Goal: Task Accomplishment & Management: Complete application form

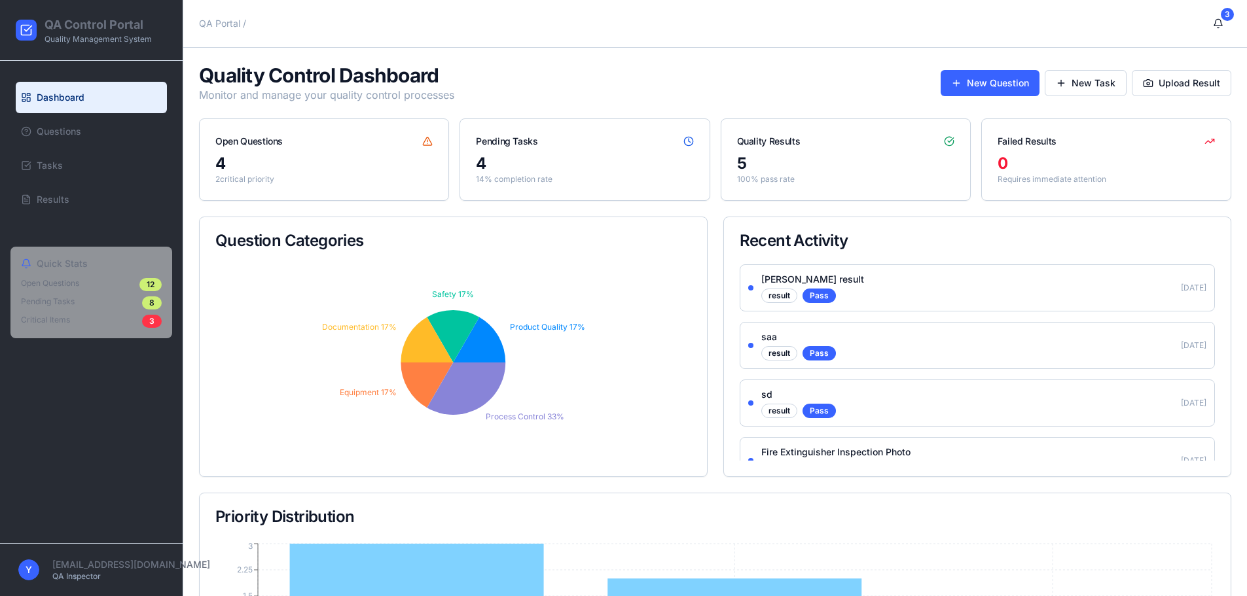
drag, startPoint x: 133, startPoint y: 300, endPoint x: 128, endPoint y: 295, distance: 7.0
click at [128, 295] on div "Open Questions 12 Pending Tasks 8 Critical Items 3" at bounding box center [91, 303] width 141 height 50
click at [46, 127] on span "Questions" at bounding box center [59, 131] width 45 height 13
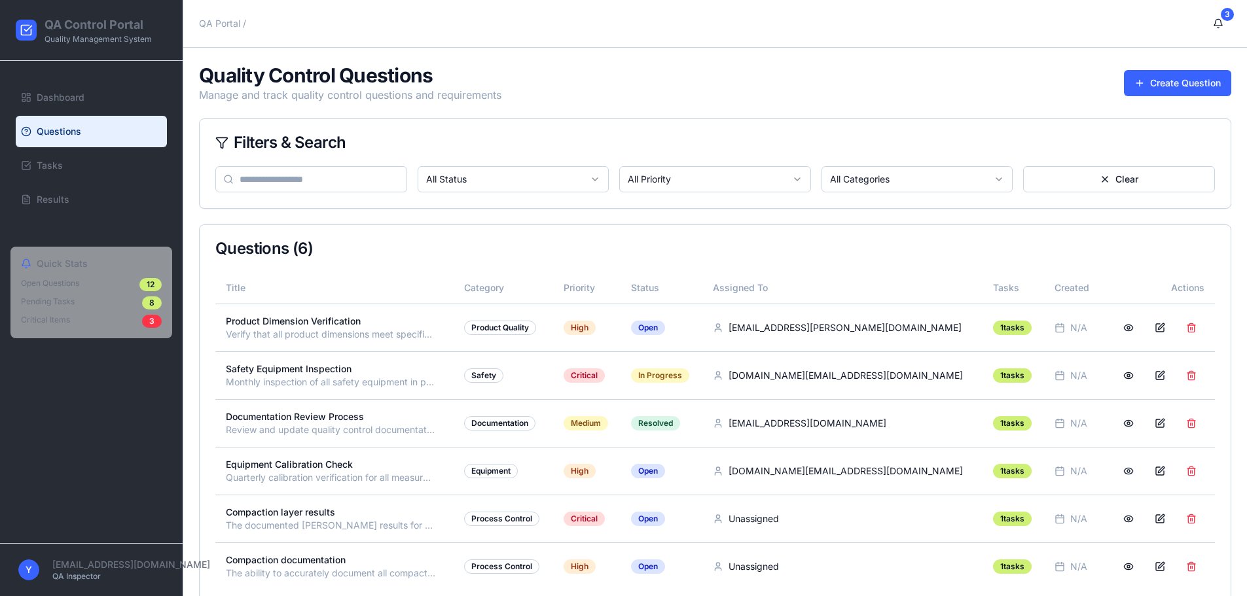
click at [221, 10] on div "Toggle sidebar QA Portal / 3" at bounding box center [715, 23] width 1064 height 47
click at [113, 37] on p "Quality Management System" at bounding box center [98, 39] width 107 height 10
click at [114, 16] on h1 "QA Control Portal" at bounding box center [98, 25] width 107 height 18
click at [22, 33] on icon at bounding box center [27, 31] width 10 height 10
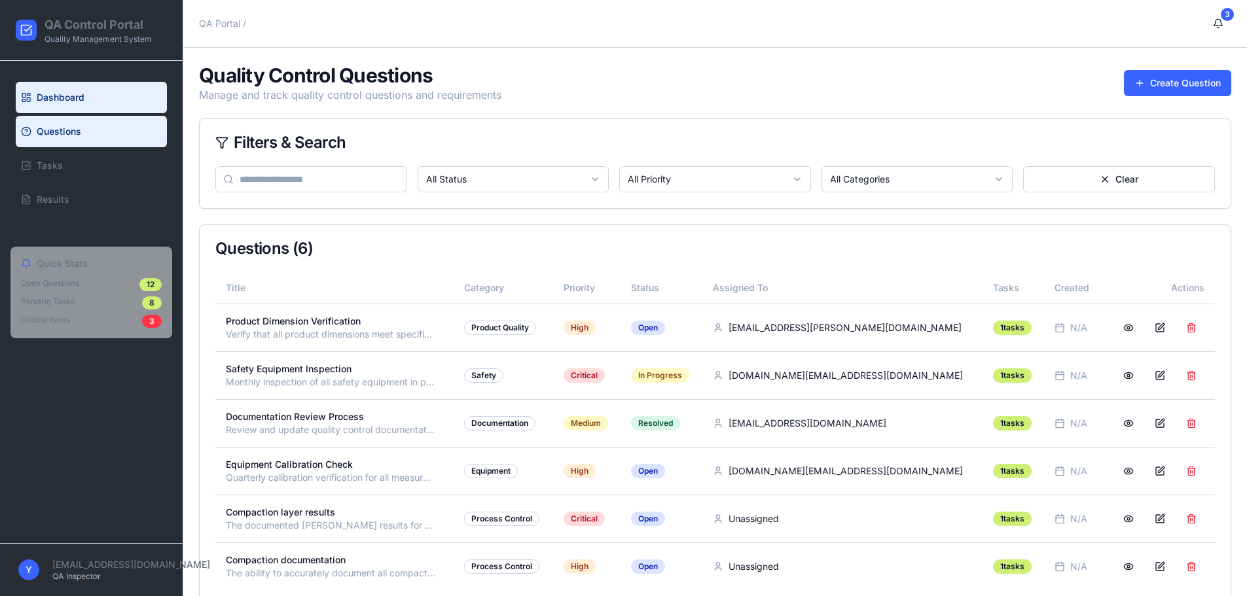
click at [53, 102] on span "Dashboard" at bounding box center [61, 97] width 48 height 13
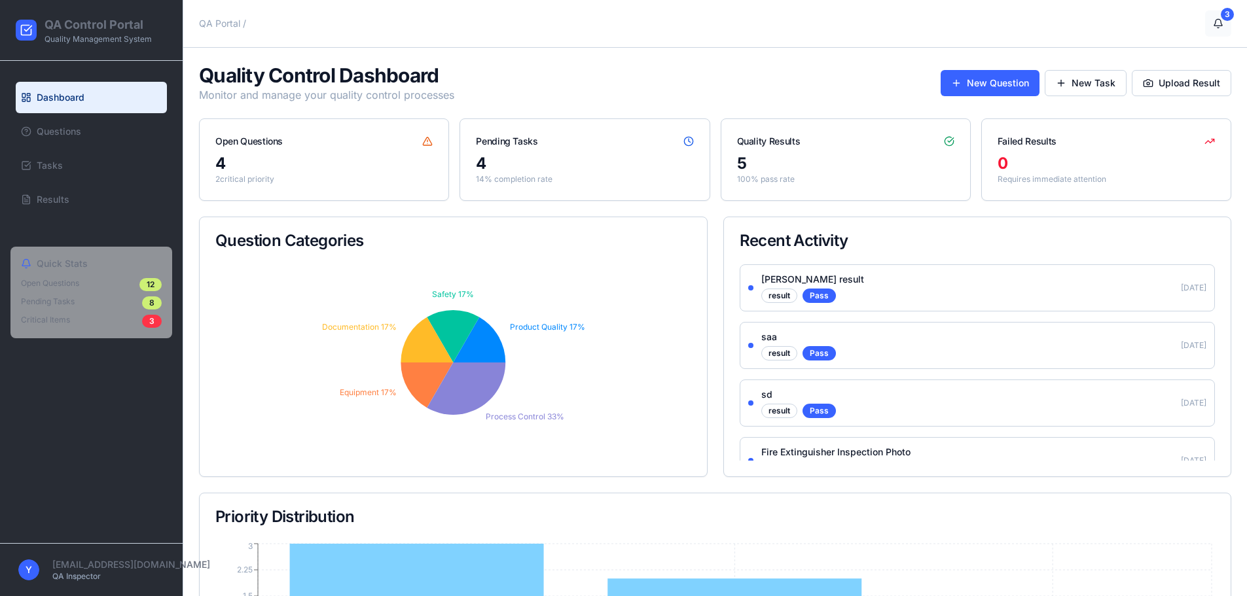
click at [1214, 33] on button "3" at bounding box center [1218, 23] width 26 height 26
click at [1214, 22] on button "3" at bounding box center [1218, 23] width 26 height 26
click at [23, 27] on icon at bounding box center [26, 30] width 13 height 13
click at [215, 22] on span "QA Portal" at bounding box center [219, 23] width 41 height 13
click at [1197, 81] on button "Upload Result" at bounding box center [1182, 83] width 100 height 26
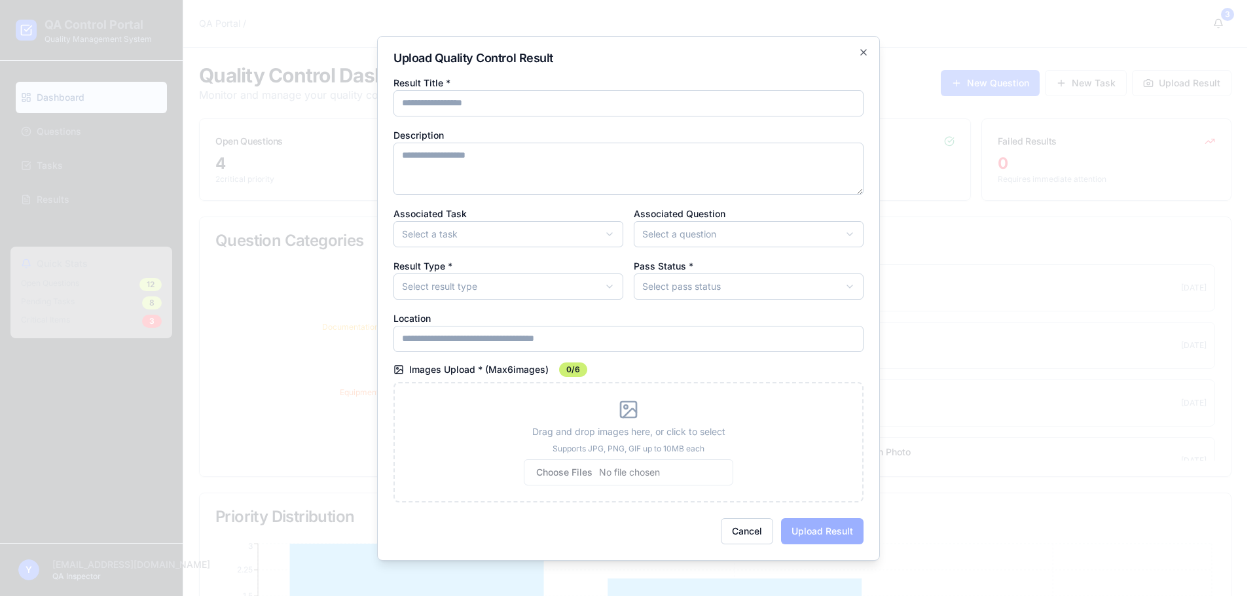
click at [483, 285] on body "QA Control Portal Quality Management System Dashboard Questions Tasks Results Q…" at bounding box center [623, 432] width 1247 height 865
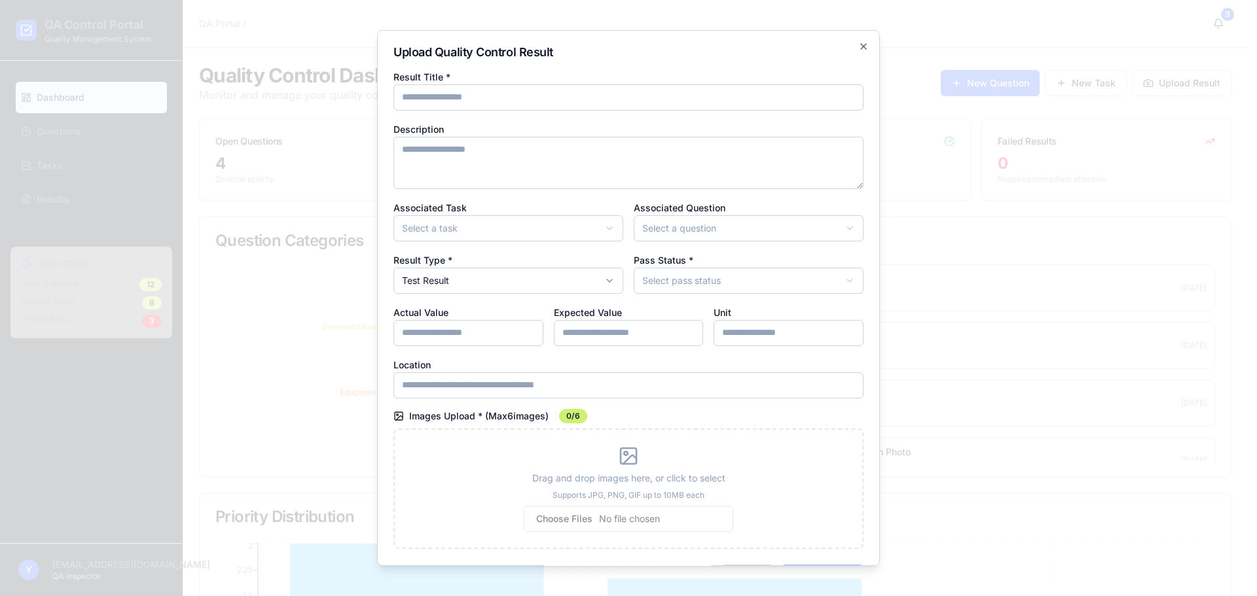
scroll to position [41, 0]
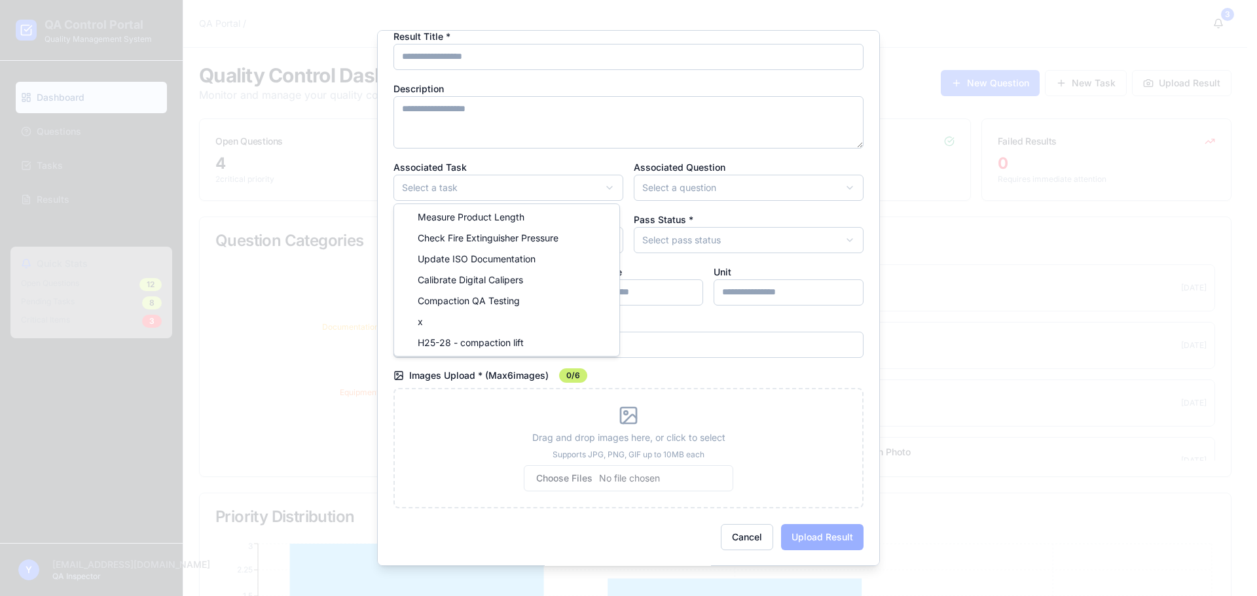
click at [481, 179] on body "QA Control Portal Quality Management System Dashboard Questions Tasks Results Q…" at bounding box center [623, 432] width 1247 height 865
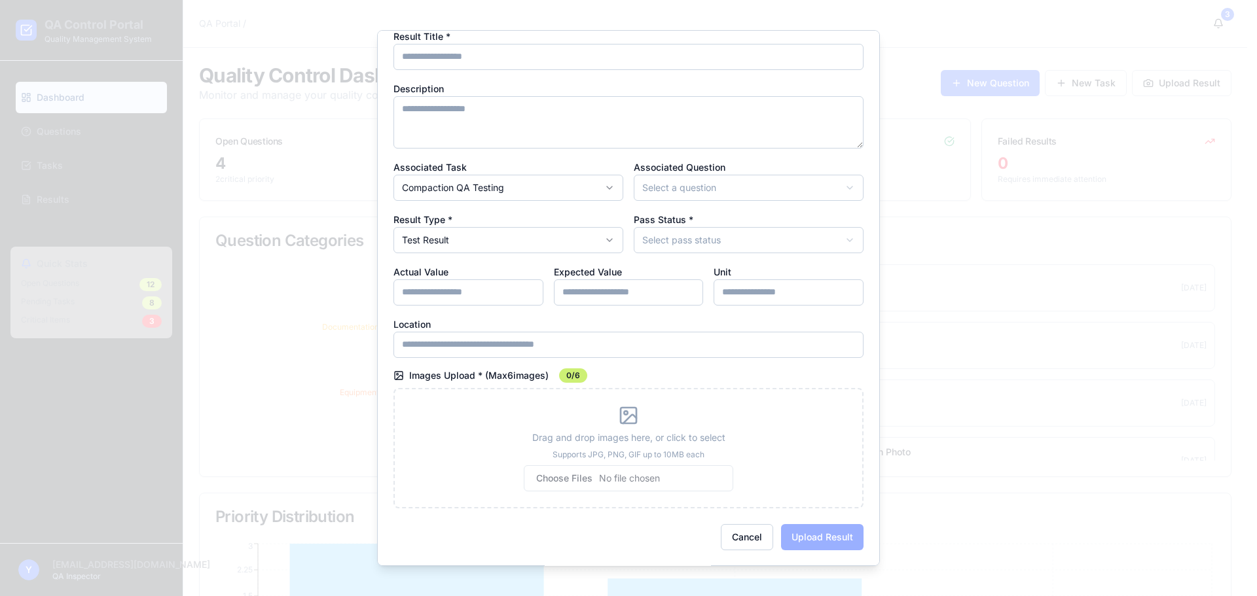
click at [548, 226] on div "**********" at bounding box center [508, 232] width 230 height 42
click at [549, 240] on body "QA Control Portal Quality Management System Dashboard Questions Tasks Results Q…" at bounding box center [623, 432] width 1247 height 865
drag, startPoint x: 528, startPoint y: 278, endPoint x: 527, endPoint y: 289, distance: 11.2
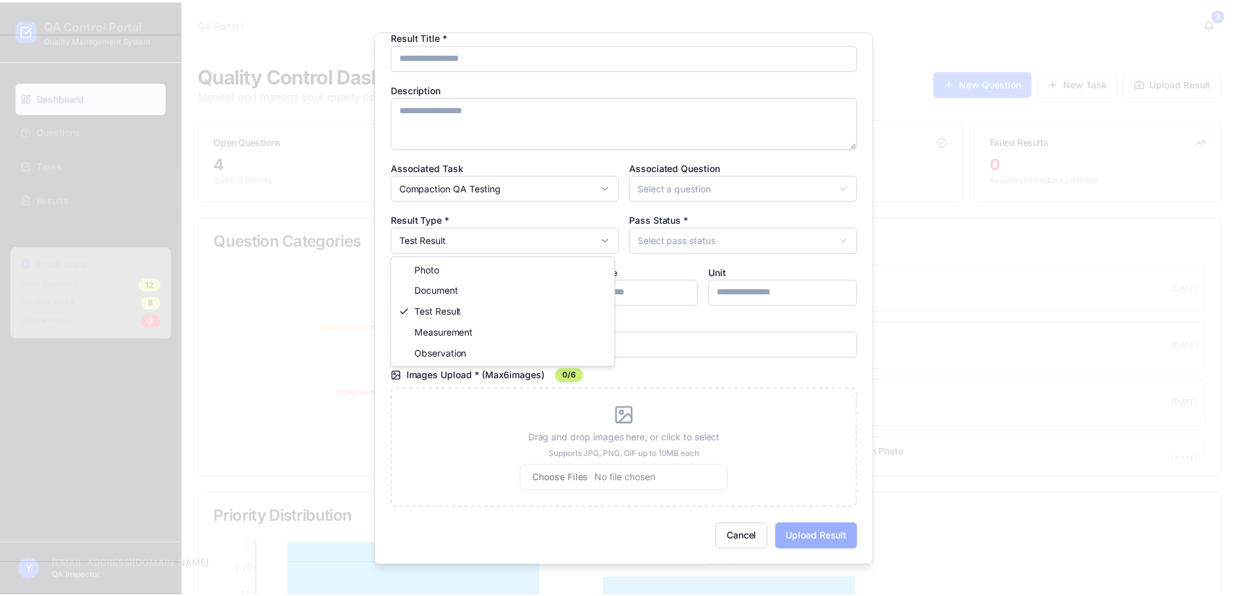
scroll to position [0, 0]
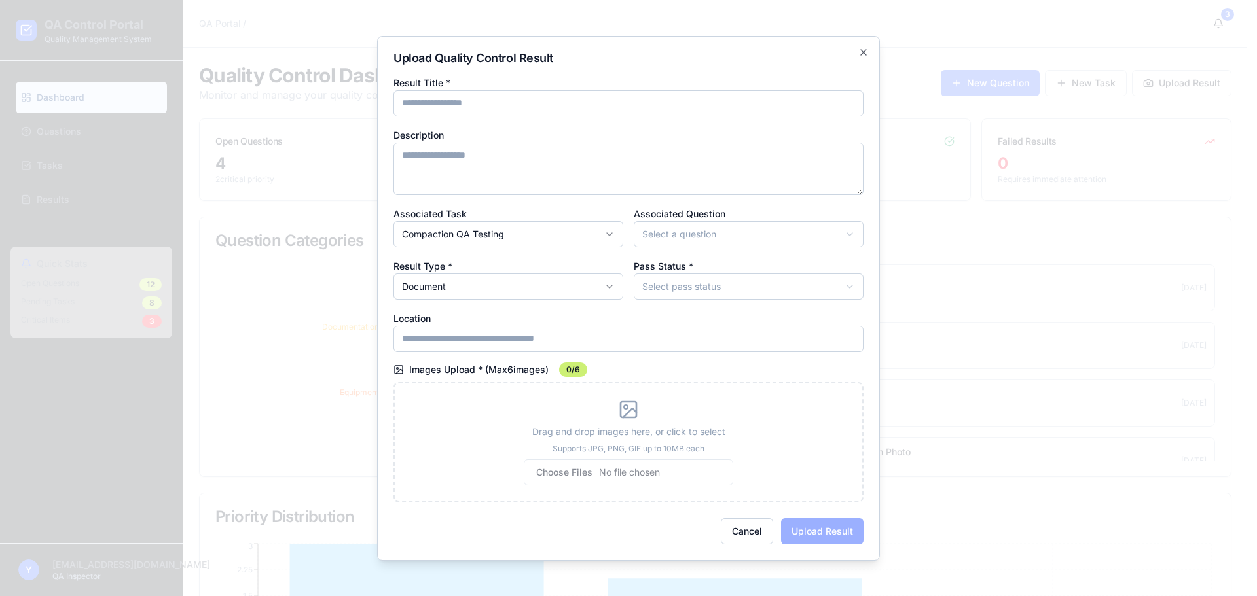
click at [678, 230] on body "QA Control Portal Quality Management System Dashboard Questions Tasks Results Q…" at bounding box center [623, 432] width 1247 height 865
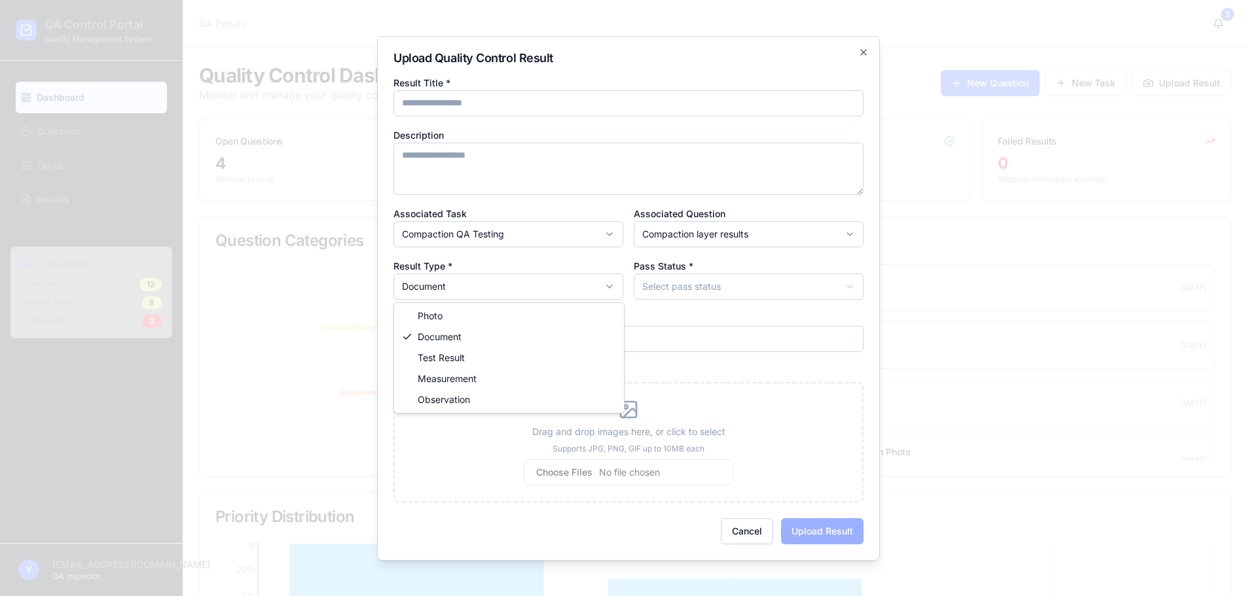
click at [492, 298] on body "QA Control Portal Quality Management System Dashboard Questions Tasks Results Q…" at bounding box center [623, 432] width 1247 height 865
click at [664, 283] on body "QA Control Portal Quality Management System Dashboard Questions Tasks Results Q…" at bounding box center [623, 432] width 1247 height 865
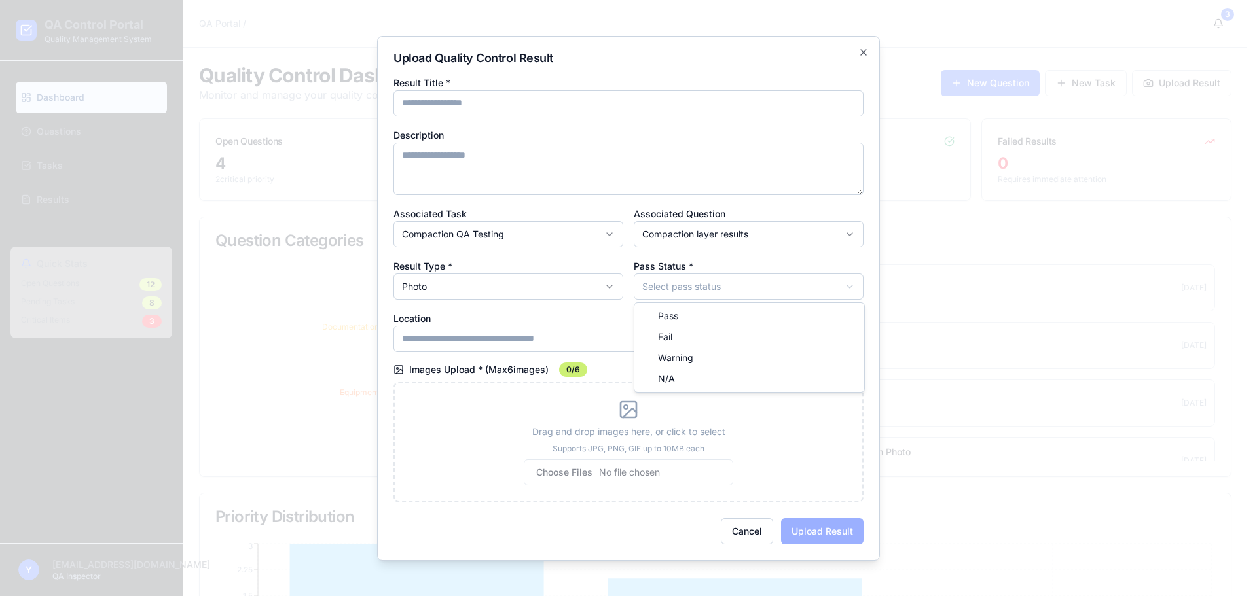
drag, startPoint x: 677, startPoint y: 318, endPoint x: 676, endPoint y: 306, distance: 11.1
click at [556, 413] on div "Drag and drop images here, or click to select Supports JPG, PNG, GIF up to 10MB…" at bounding box center [628, 442] width 470 height 120
click at [854, 40] on div "**********" at bounding box center [628, 298] width 503 height 525
click at [858, 46] on div "**********" at bounding box center [628, 298] width 503 height 525
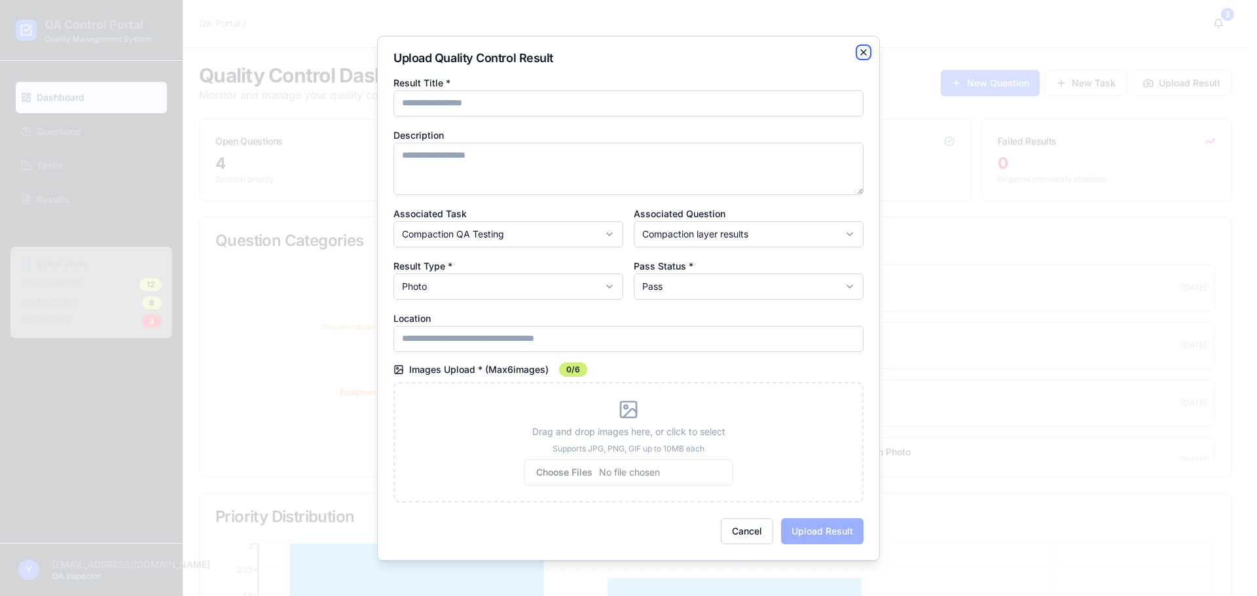
click at [868, 56] on icon "button" at bounding box center [863, 52] width 10 height 10
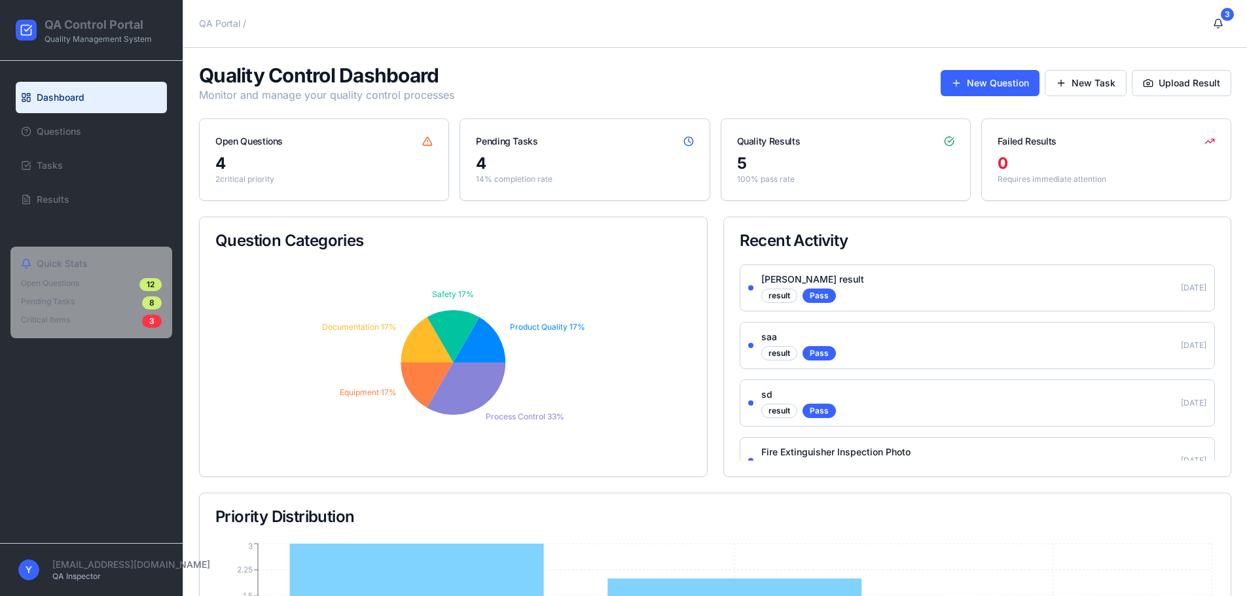
click at [1065, 69] on div "Quality Control Dashboard Monitor and manage your quality control processes New…" at bounding box center [715, 83] width 1032 height 39
click at [1066, 73] on button "New Task" at bounding box center [1086, 83] width 82 height 26
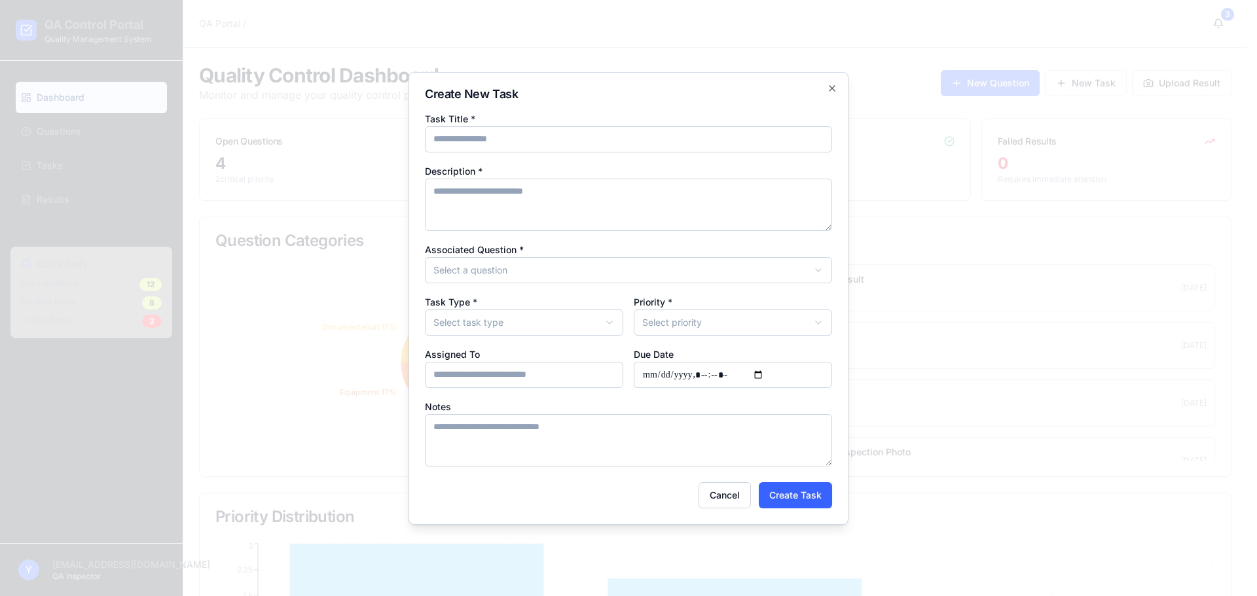
click at [498, 267] on body "QA Control Portal Quality Management System Dashboard Questions Tasks Results Q…" at bounding box center [623, 432] width 1247 height 865
click at [543, 320] on body "QA Control Portal Quality Management System Dashboard Questions Tasks Results Q…" at bounding box center [623, 432] width 1247 height 865
click at [661, 316] on body "QA Control Portal Quality Management System Dashboard Questions Tasks Results Q…" at bounding box center [623, 432] width 1247 height 865
click at [534, 378] on input "Assigned To" at bounding box center [524, 375] width 198 height 26
click at [542, 436] on textarea "Notes" at bounding box center [628, 440] width 407 height 52
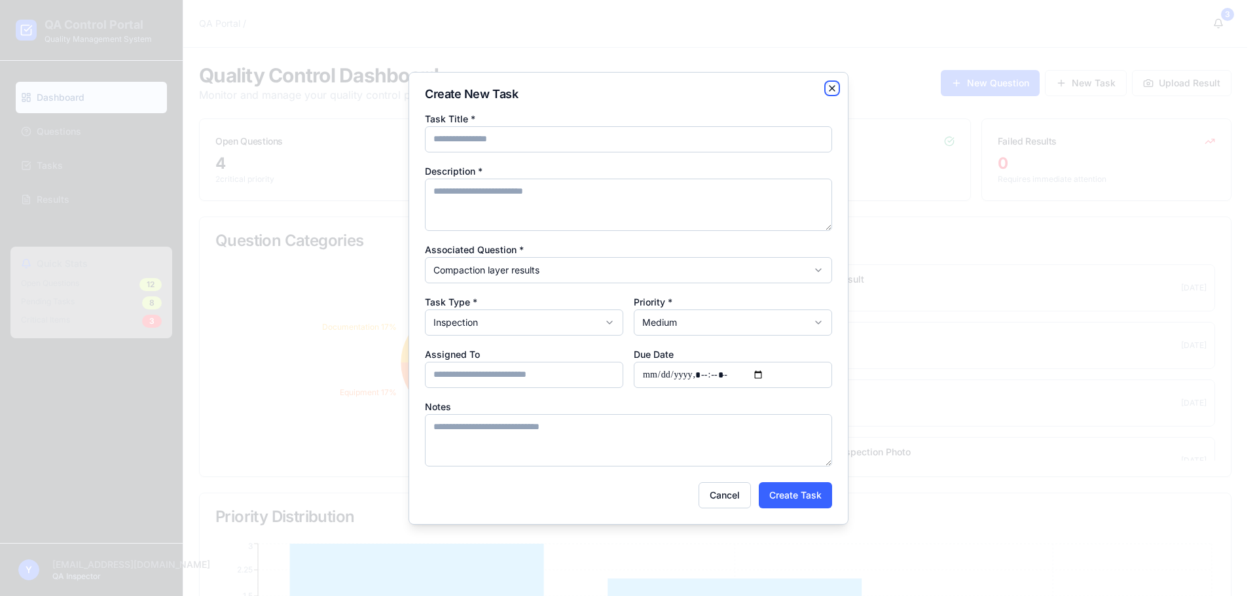
click at [829, 88] on icon "button" at bounding box center [832, 88] width 10 height 10
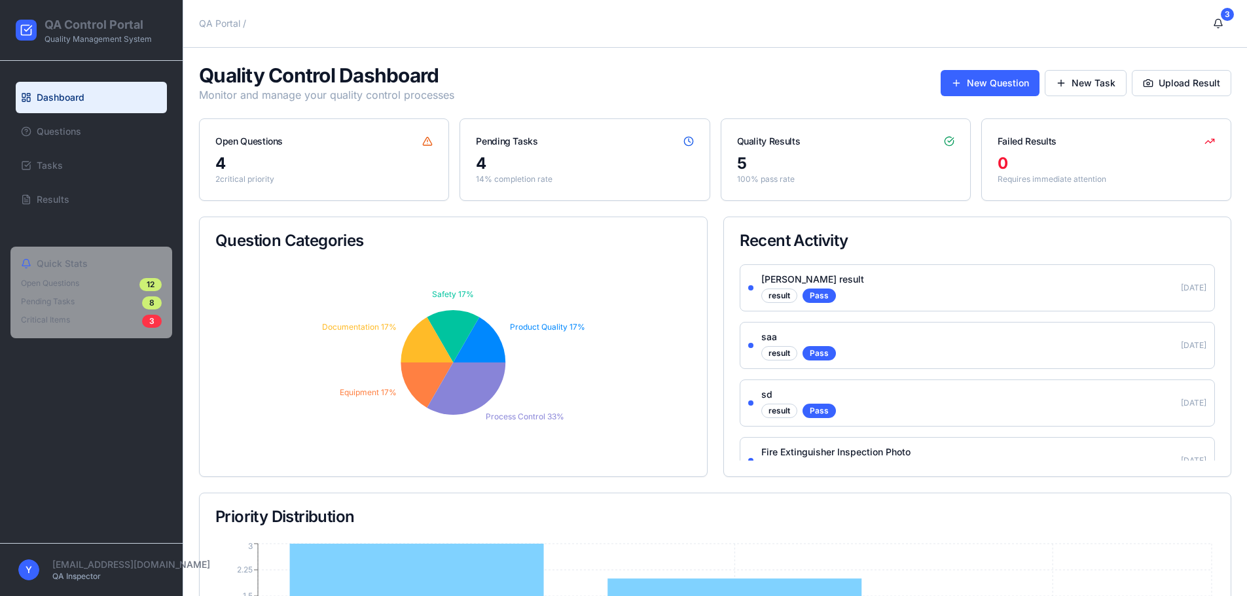
drag, startPoint x: 65, startPoint y: 31, endPoint x: 54, endPoint y: 58, distance: 29.3
click at [65, 31] on h1 "QA Control Portal" at bounding box center [98, 25] width 107 height 18
click at [52, 90] on link "Dashboard" at bounding box center [91, 97] width 151 height 31
